Goal: Download file/media

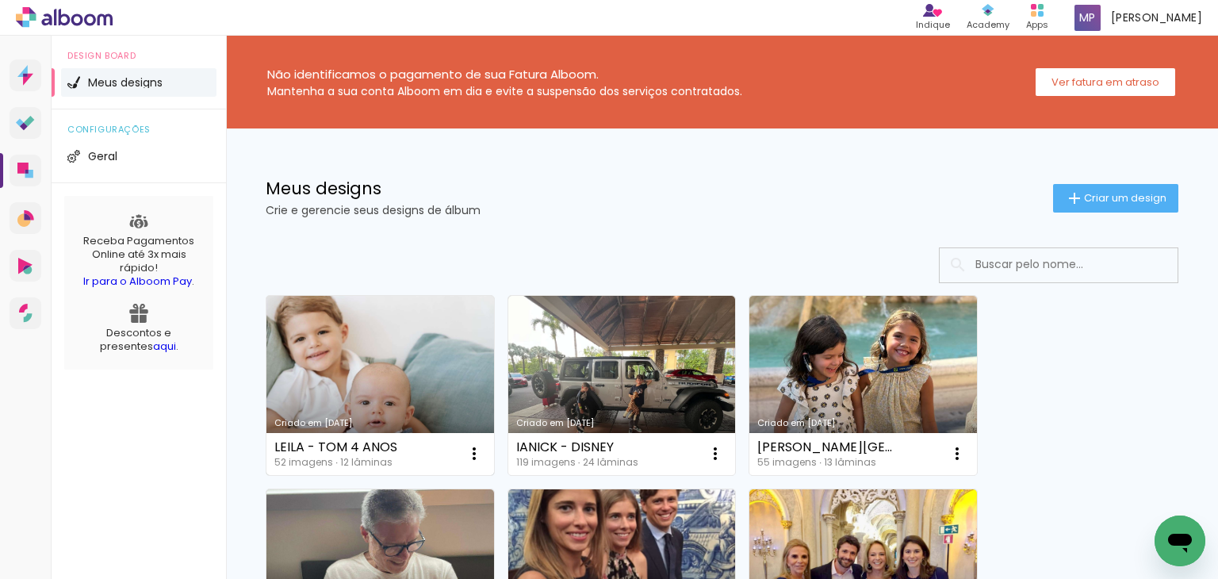
click at [371, 400] on link "Criado em [DATE]" at bounding box center [380, 385] width 228 height 179
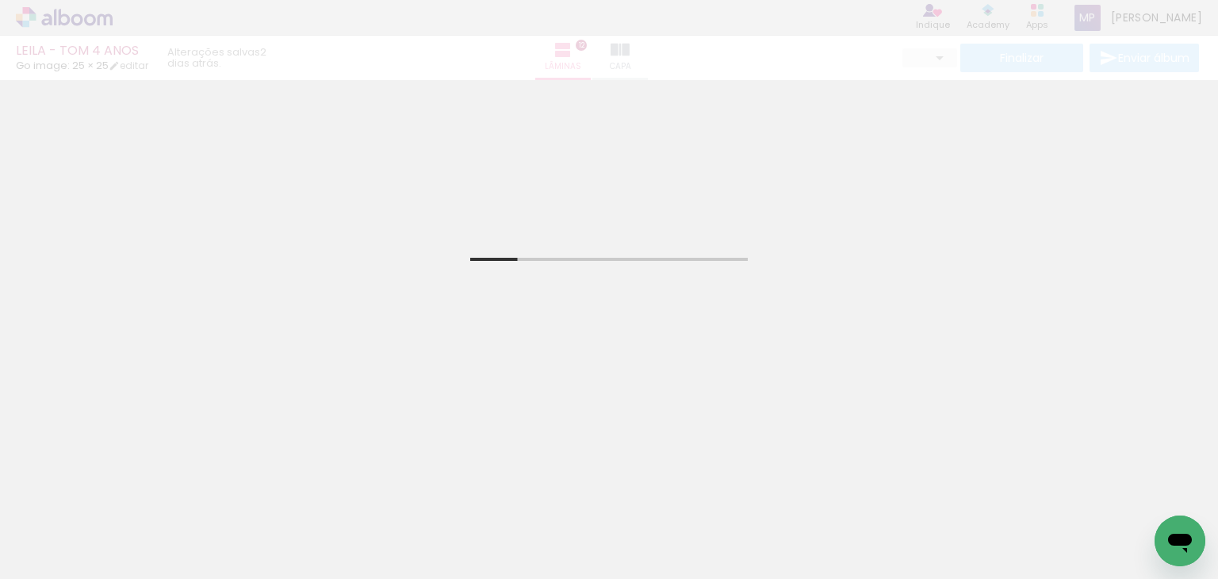
click at [272, 528] on div at bounding box center [248, 525] width 48 height 71
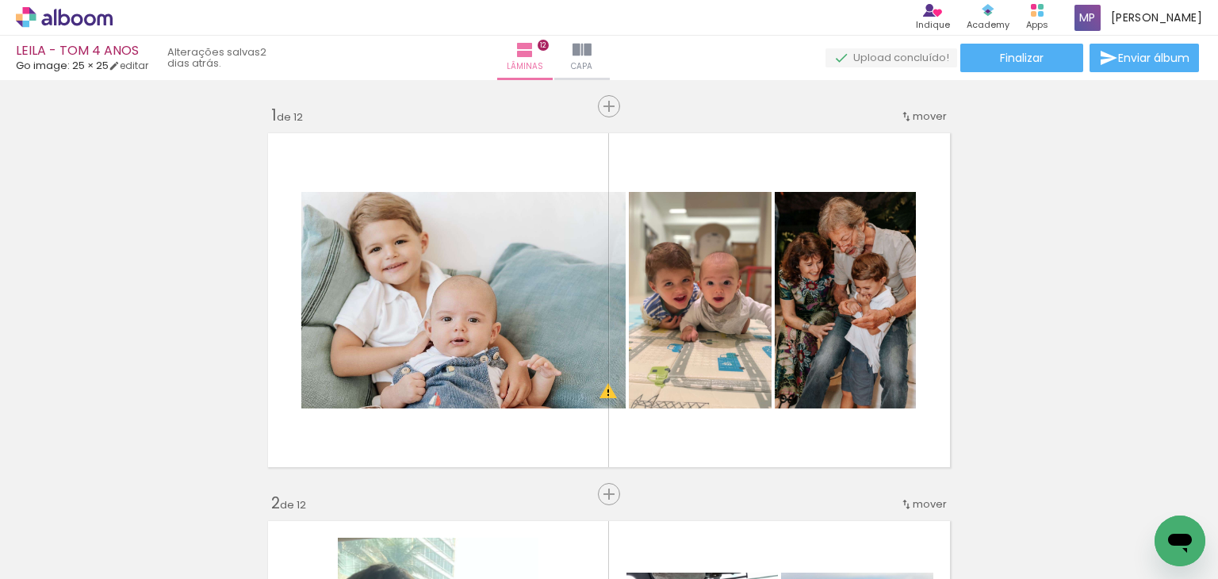
click at [0, 569] on div "Biblioteca 52 fotos Todas as fotos Não utilizadas Adicionar Fotos" at bounding box center [0, 529] width 0 height 99
click at [64, 569] on paper-button "Adicionar Fotos" at bounding box center [48, 557] width 77 height 25
click at [0, 0] on input "file" at bounding box center [0, 0] width 0 height 0
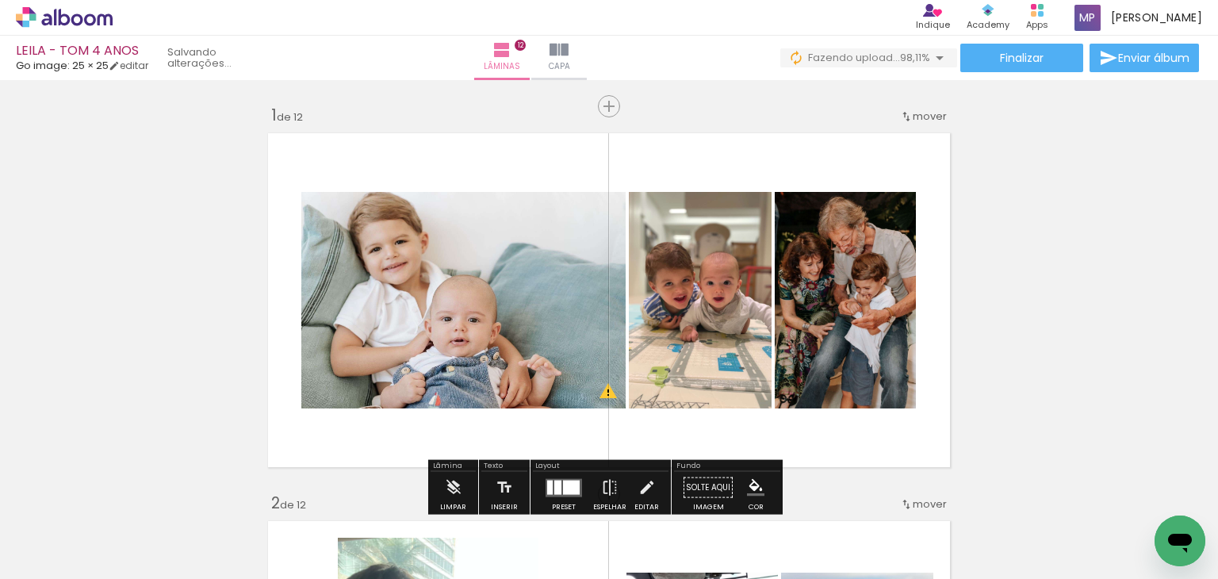
click at [44, 528] on input "Todas as fotos" at bounding box center [44, 530] width 60 height 13
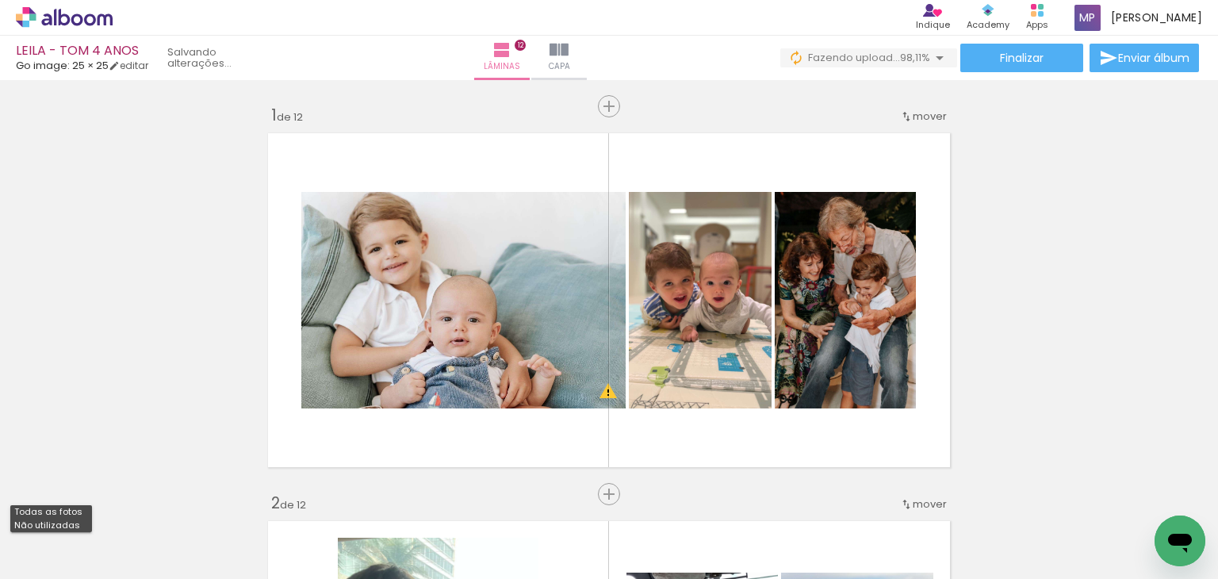
click at [0, 0] on slot "Não utilizadas" at bounding box center [0, 0] width 0 height 0
type input "Não utilizadas"
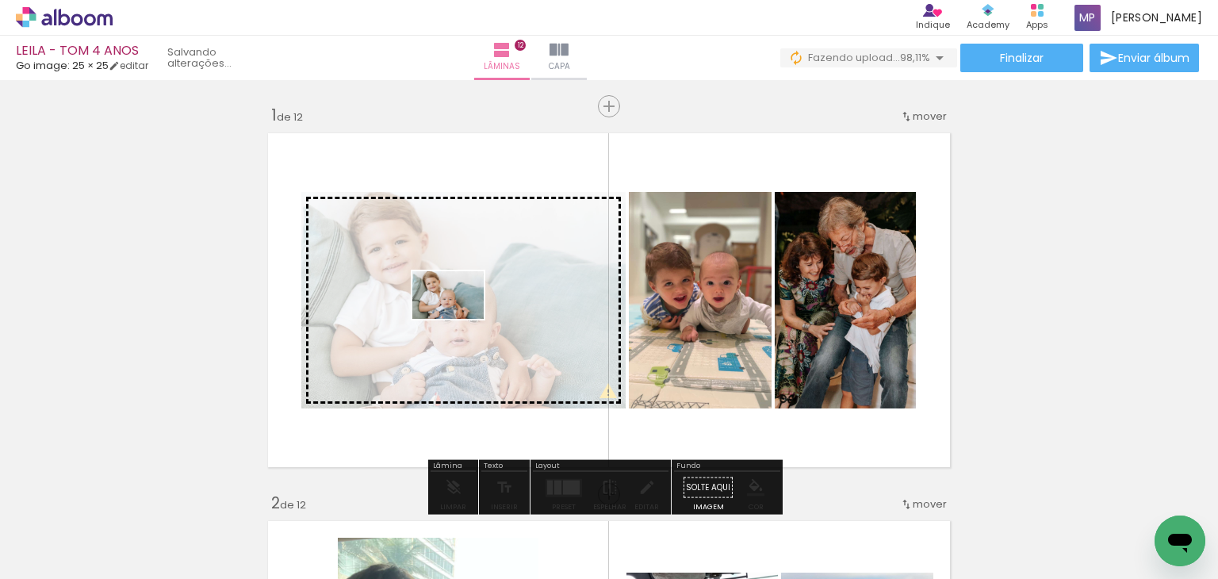
drag, startPoint x: 155, startPoint y: 559, endPoint x: 460, endPoint y: 319, distance: 387.9
click at [460, 319] on quentale-workspace at bounding box center [609, 289] width 1218 height 579
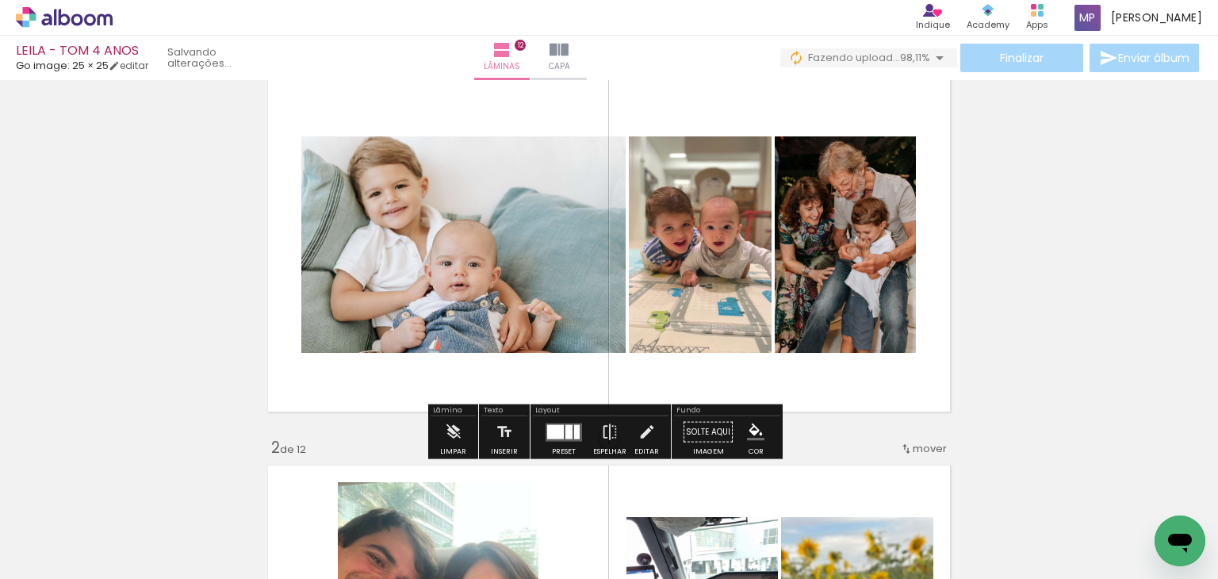
scroll to position [79, 0]
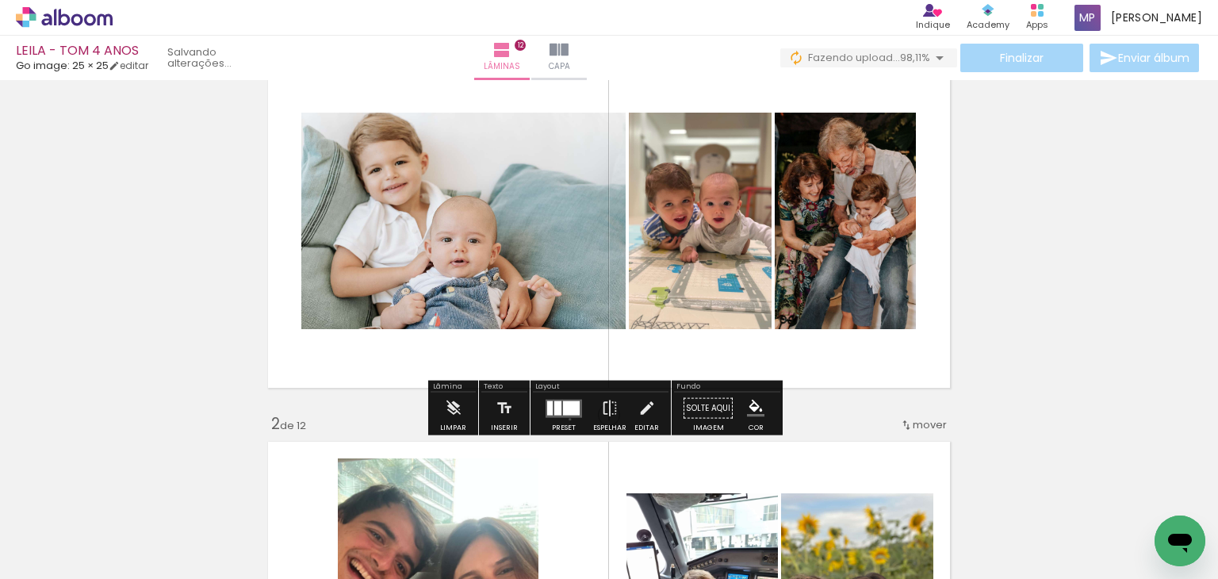
click at [566, 419] on div at bounding box center [563, 409] width 43 height 32
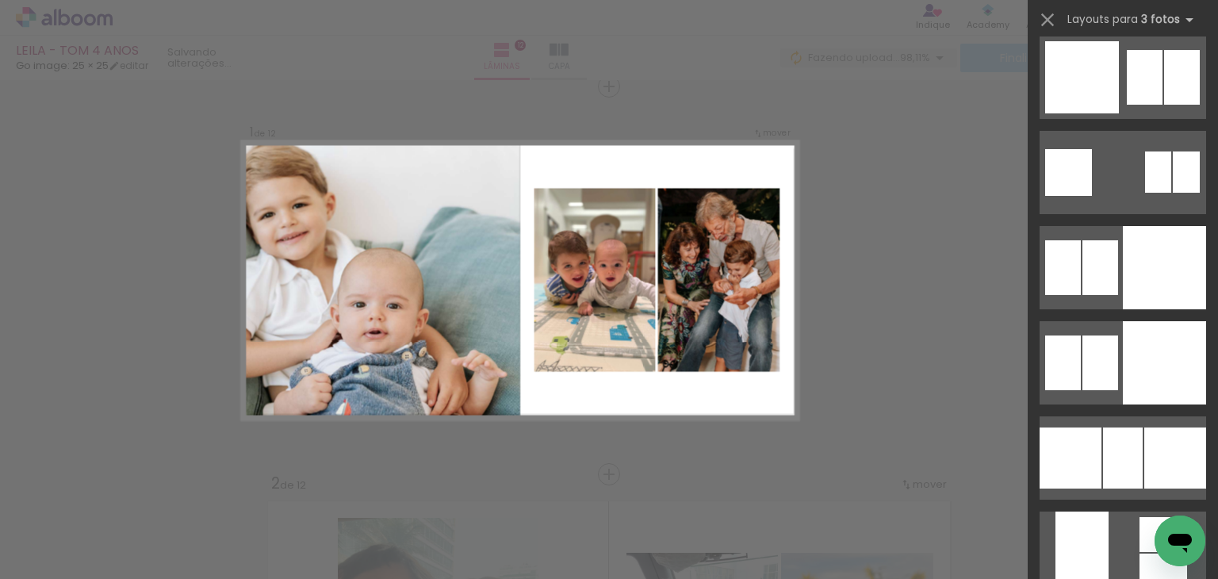
scroll to position [4282, 0]
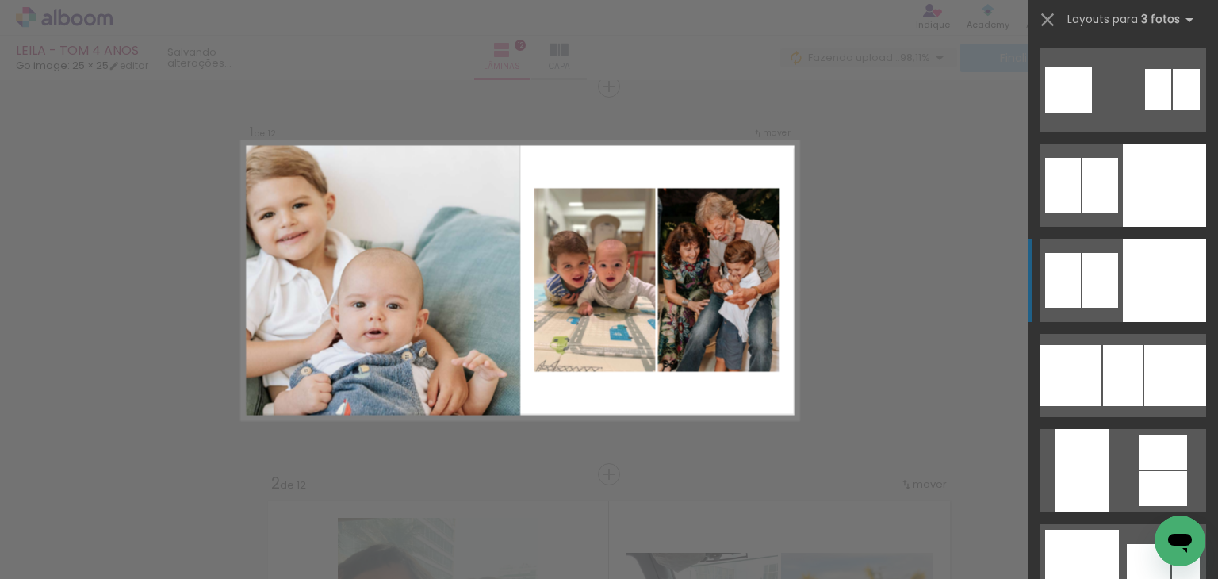
click at [1148, 227] on div at bounding box center [1164, 185] width 83 height 83
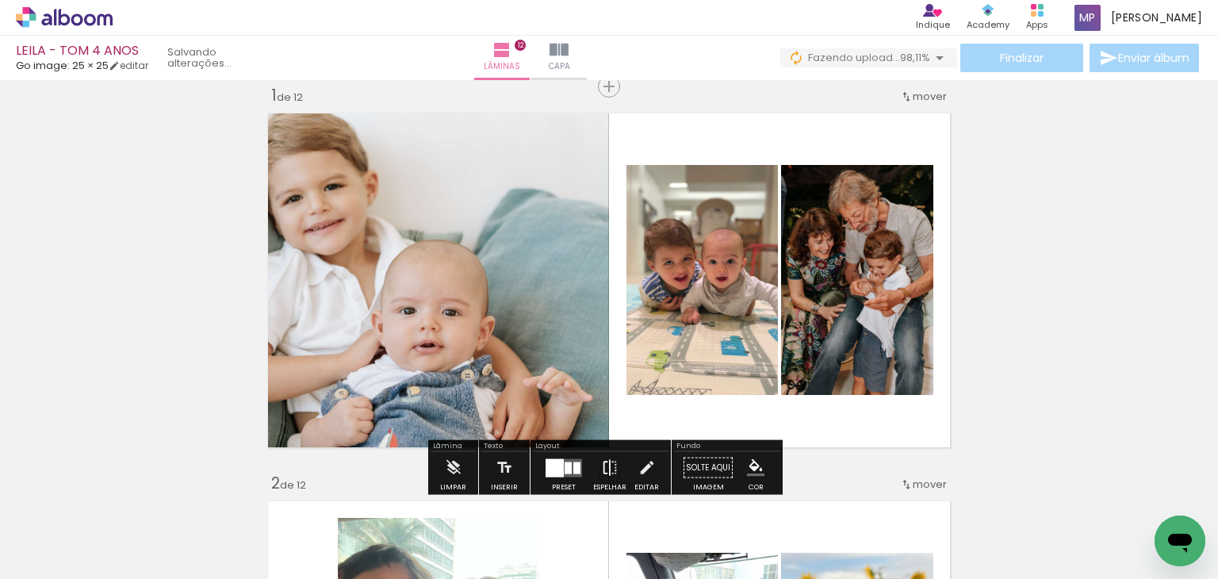
click at [601, 467] on iron-icon at bounding box center [609, 468] width 17 height 32
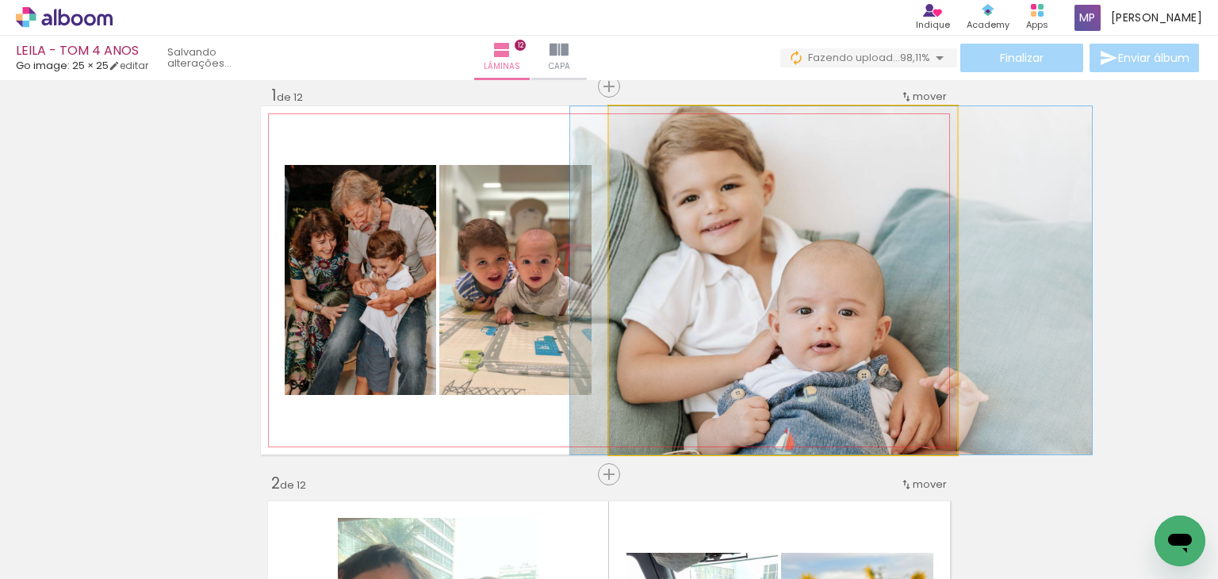
drag, startPoint x: 665, startPoint y: 202, endPoint x: 714, endPoint y: 232, distance: 57.0
click at [856, 324] on quentale-photo at bounding box center [783, 280] width 348 height 348
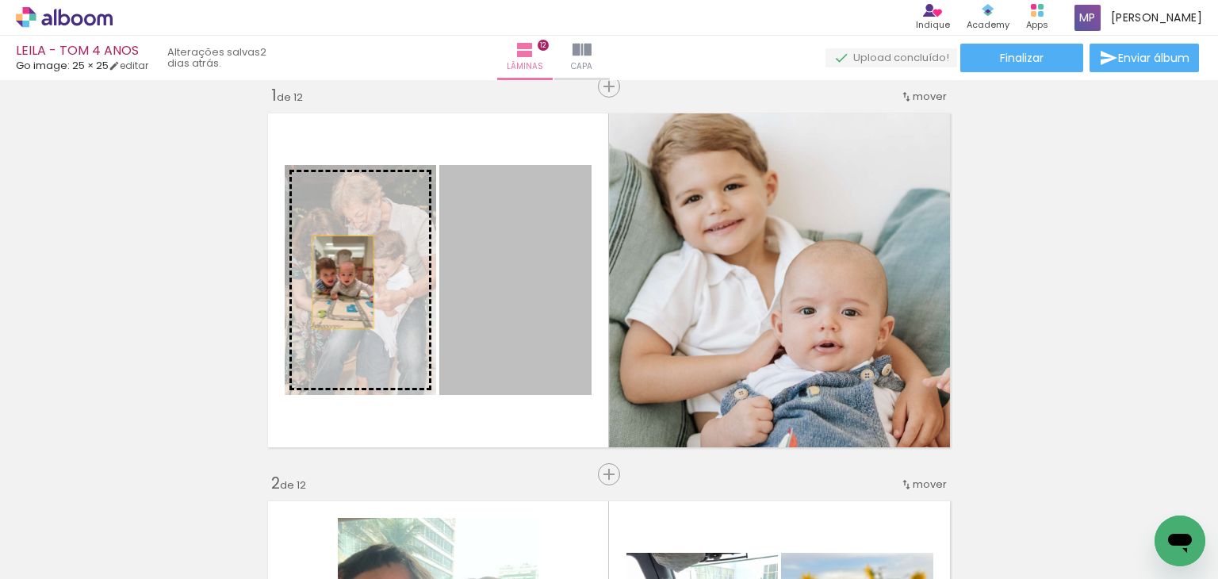
drag, startPoint x: 542, startPoint y: 310, endPoint x: 337, endPoint y: 282, distance: 207.4
click at [0, 0] on slot at bounding box center [0, 0] width 0 height 0
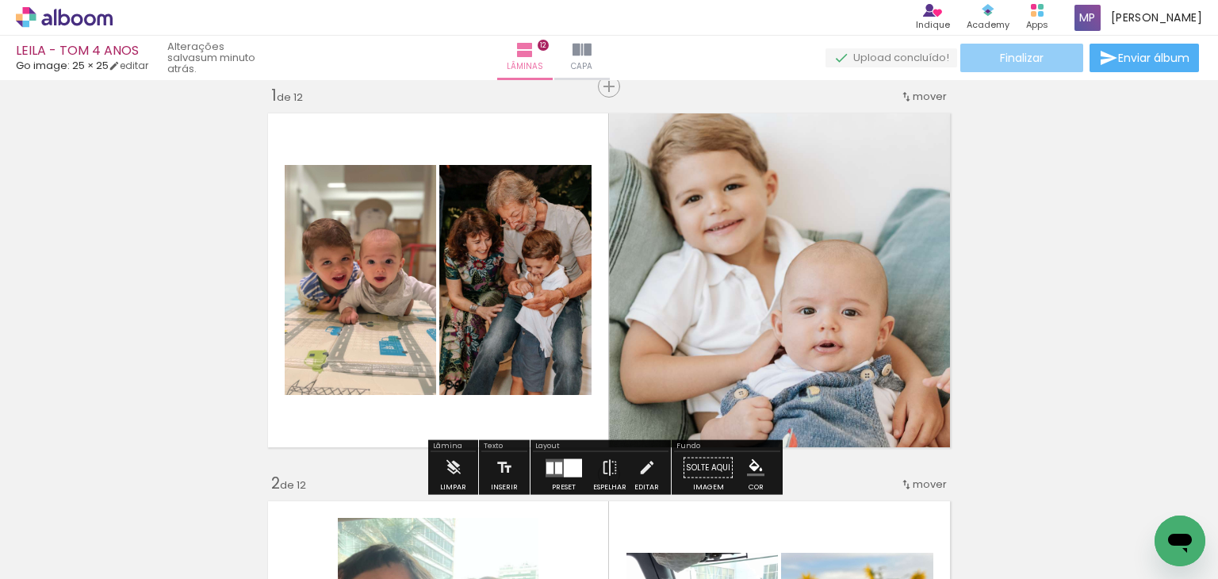
click at [1018, 48] on paper-button "Finalizar" at bounding box center [1021, 58] width 123 height 29
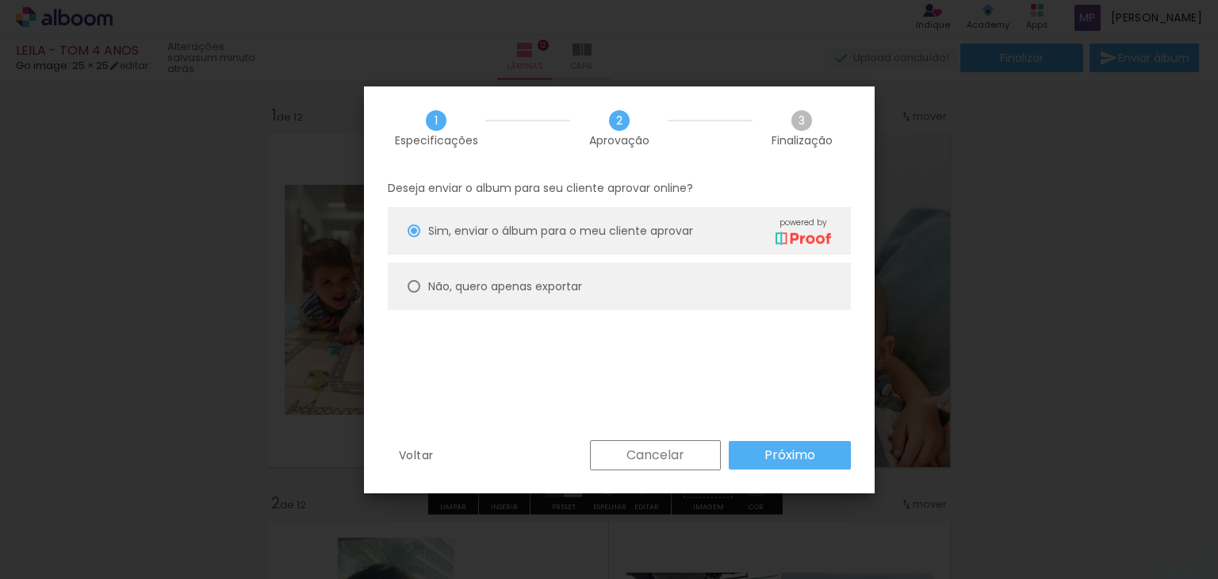
click at [0, 0] on slot "Não, quero apenas exportar" at bounding box center [0, 0] width 0 height 0
type paper-radio-button "on"
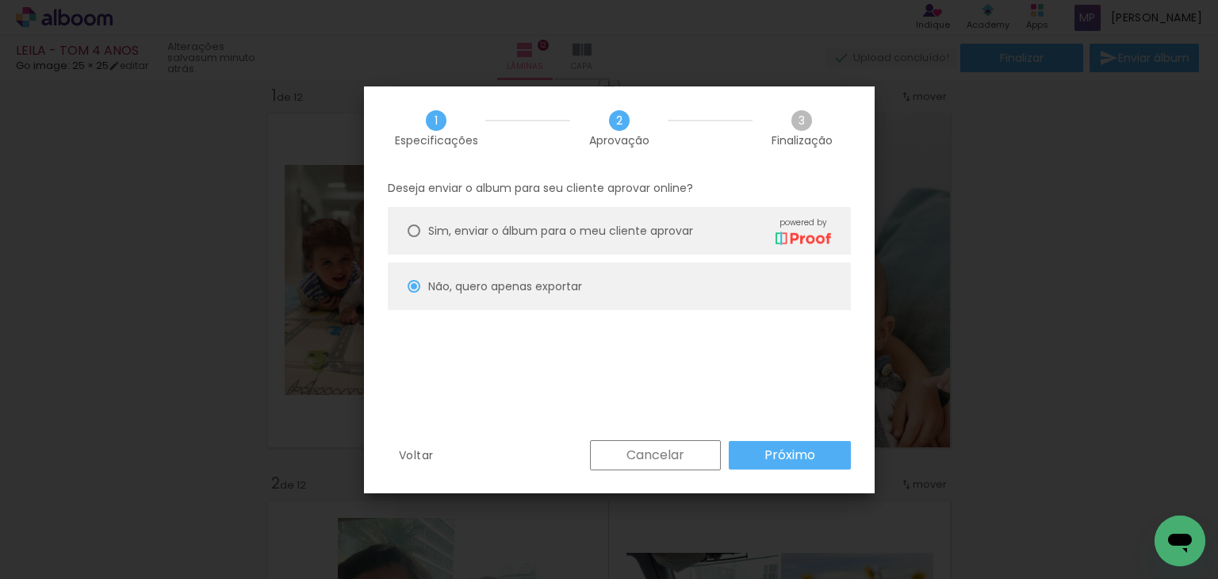
scroll to position [4282, 0]
click at [0, 0] on slot "Próximo" at bounding box center [0, 0] width 0 height 0
type input "Alta, 300 DPI"
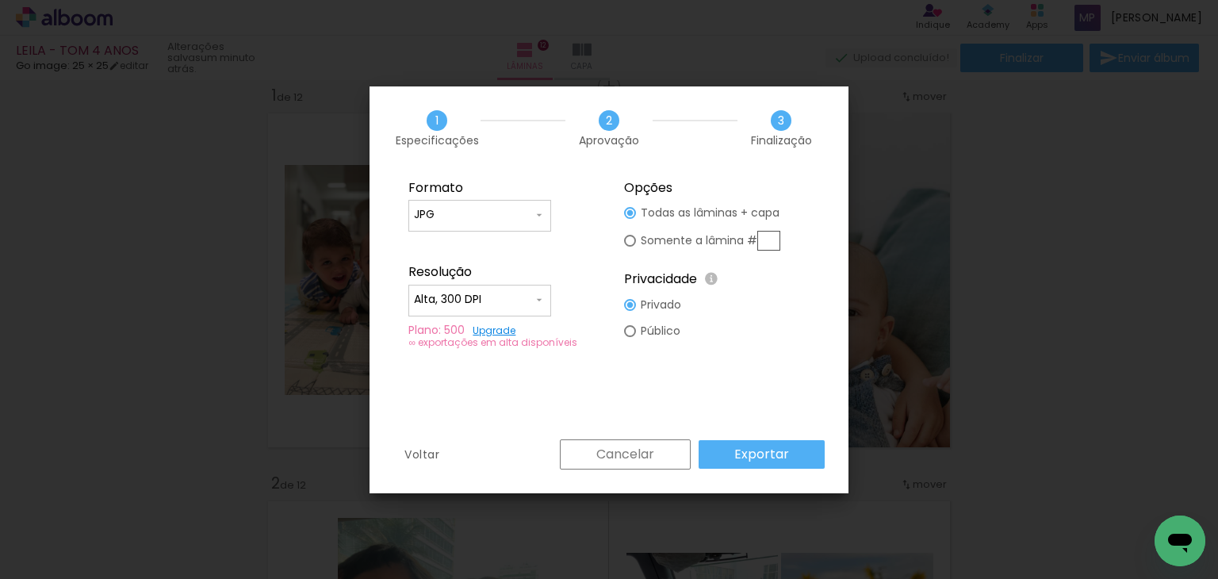
click at [0, 0] on slot "Somente a lâmina #" at bounding box center [0, 0] width 0 height 0
type paper-radio-button "on"
click at [772, 239] on input "text" at bounding box center [768, 241] width 23 height 20
type input "1"
click at [0, 0] on slot "Exportar" at bounding box center [0, 0] width 0 height 0
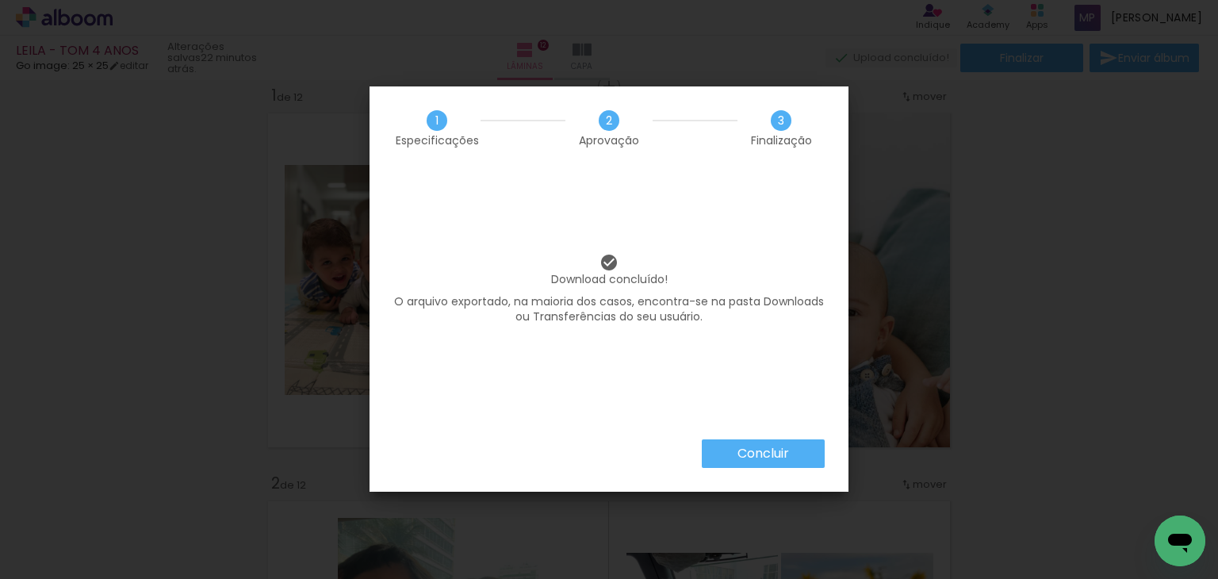
scroll to position [4282, 0]
click at [0, 0] on slot "Concluir" at bounding box center [0, 0] width 0 height 0
